Goal: Task Accomplishment & Management: Manage account settings

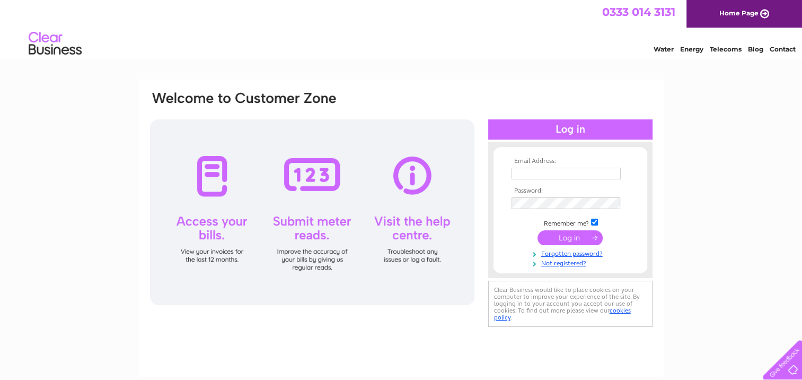
type input "[PERSON_NAME][EMAIL_ADDRESS][DOMAIN_NAME]"
click at [571, 235] on input "submit" at bounding box center [570, 237] width 65 height 15
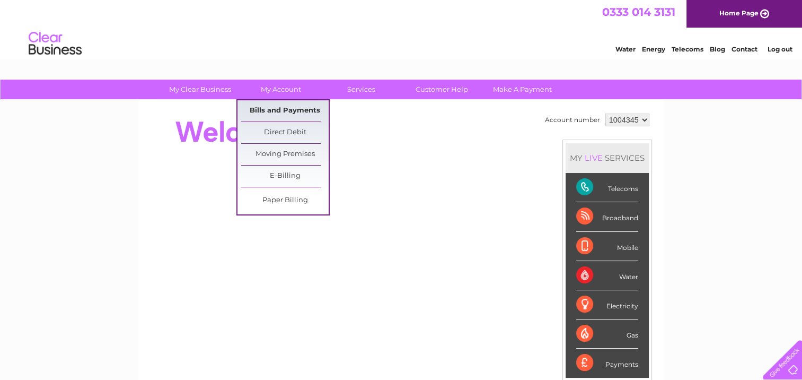
click at [275, 109] on link "Bills and Payments" at bounding box center [284, 110] width 87 height 21
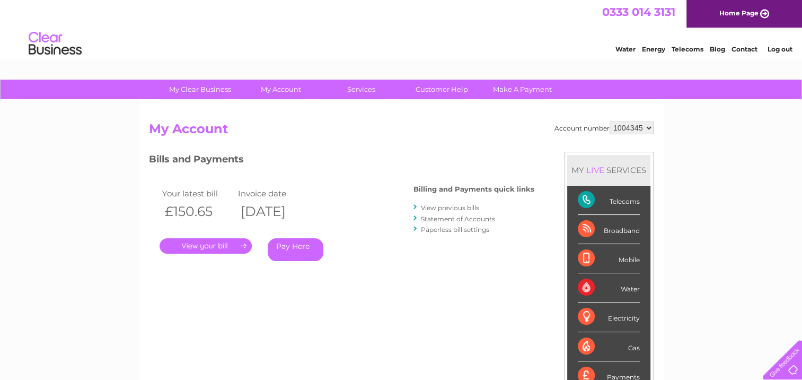
click at [220, 244] on link "." at bounding box center [206, 245] width 92 height 15
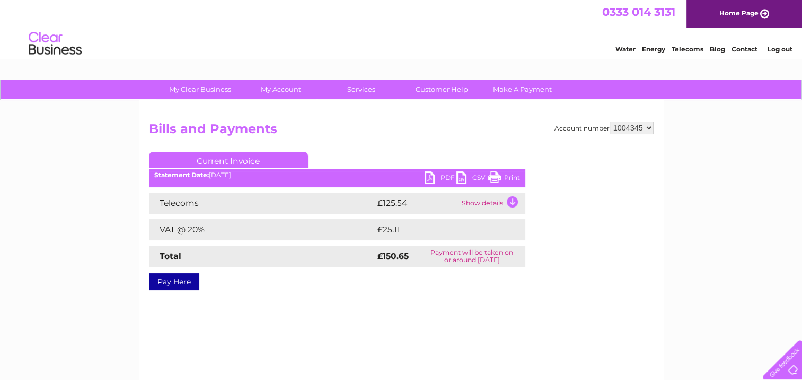
click at [441, 174] on link "PDF" at bounding box center [441, 178] width 32 height 15
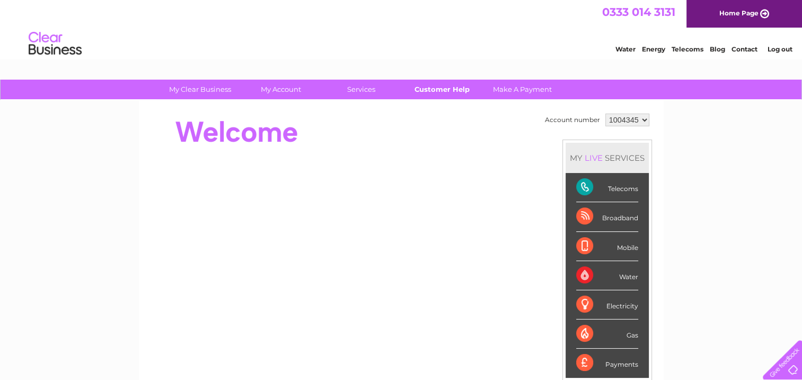
click at [438, 89] on link "Customer Help" at bounding box center [441, 90] width 87 height 20
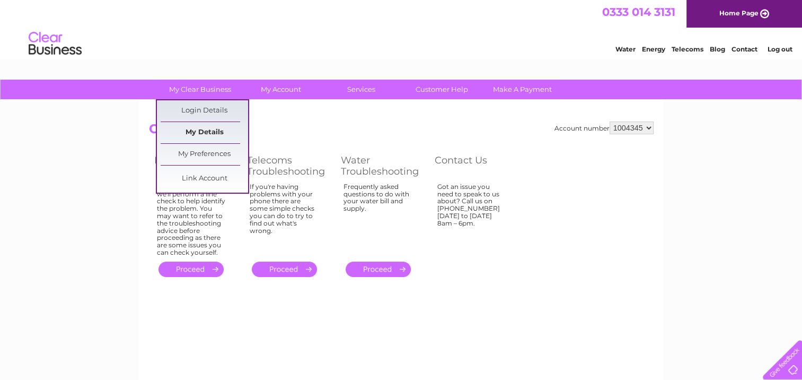
click at [216, 133] on link "My Details" at bounding box center [204, 132] width 87 height 21
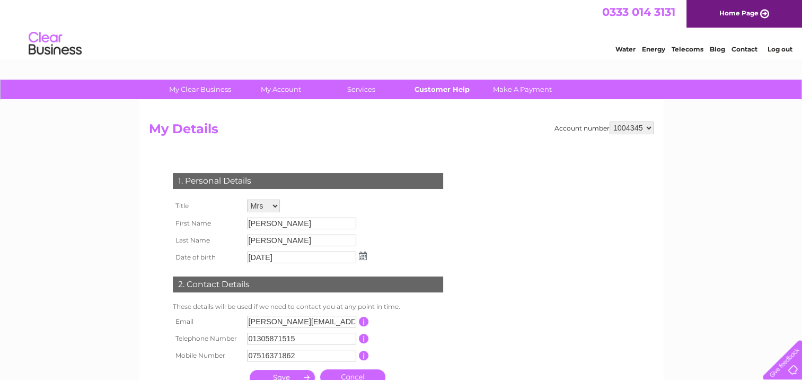
click at [446, 88] on link "Customer Help" at bounding box center [441, 90] width 87 height 20
